Goal: Information Seeking & Learning: Learn about a topic

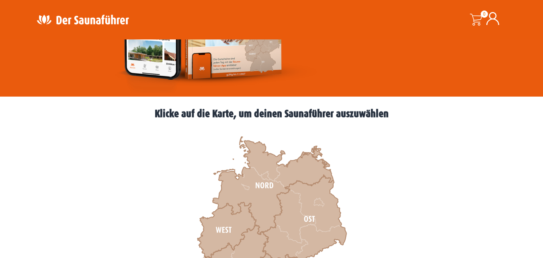
scroll to position [201, 0]
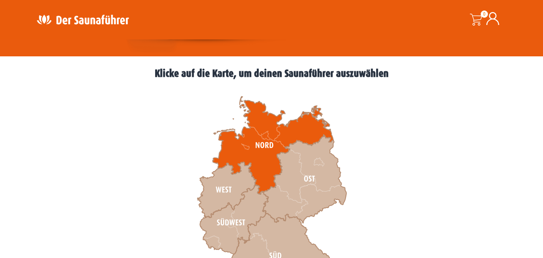
click at [250, 155] on icon at bounding box center [273, 145] width 121 height 98
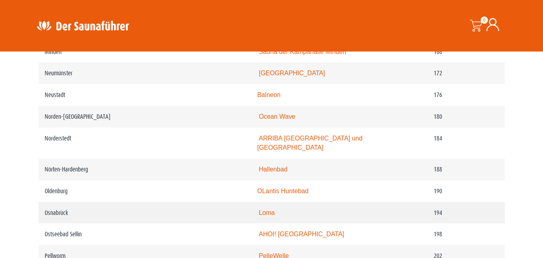
scroll to position [1326, 0]
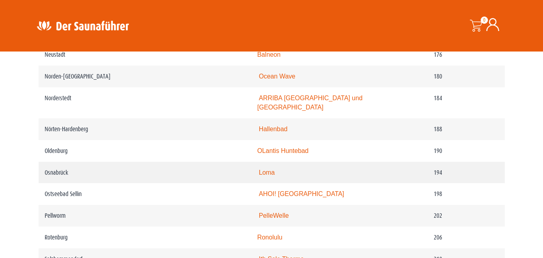
click at [267, 176] on link "Loma" at bounding box center [267, 172] width 16 height 7
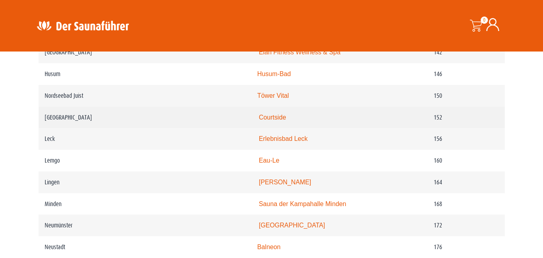
scroll to position [1120, 0]
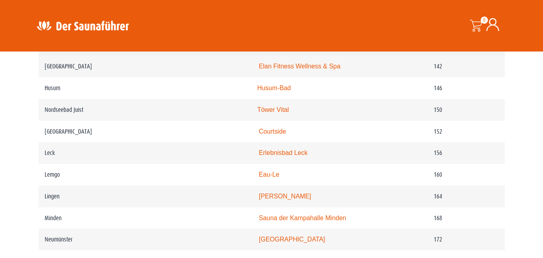
click at [276, 48] on link "Sauna-Welt »MEDITERRAN«" at bounding box center [301, 44] width 84 height 7
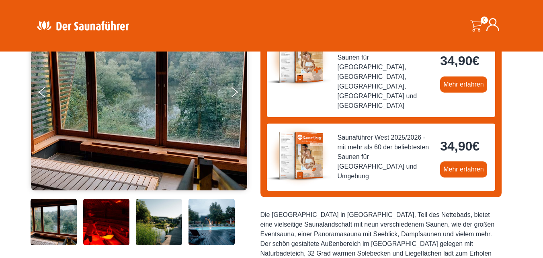
scroll to position [161, 0]
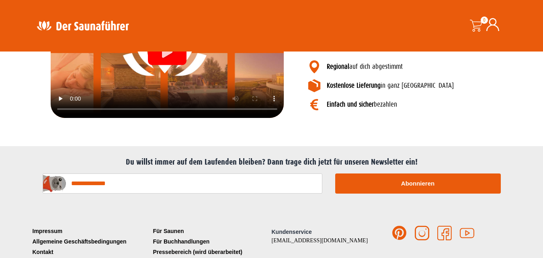
scroll to position [1080, 0]
